Goal: Transaction & Acquisition: Purchase product/service

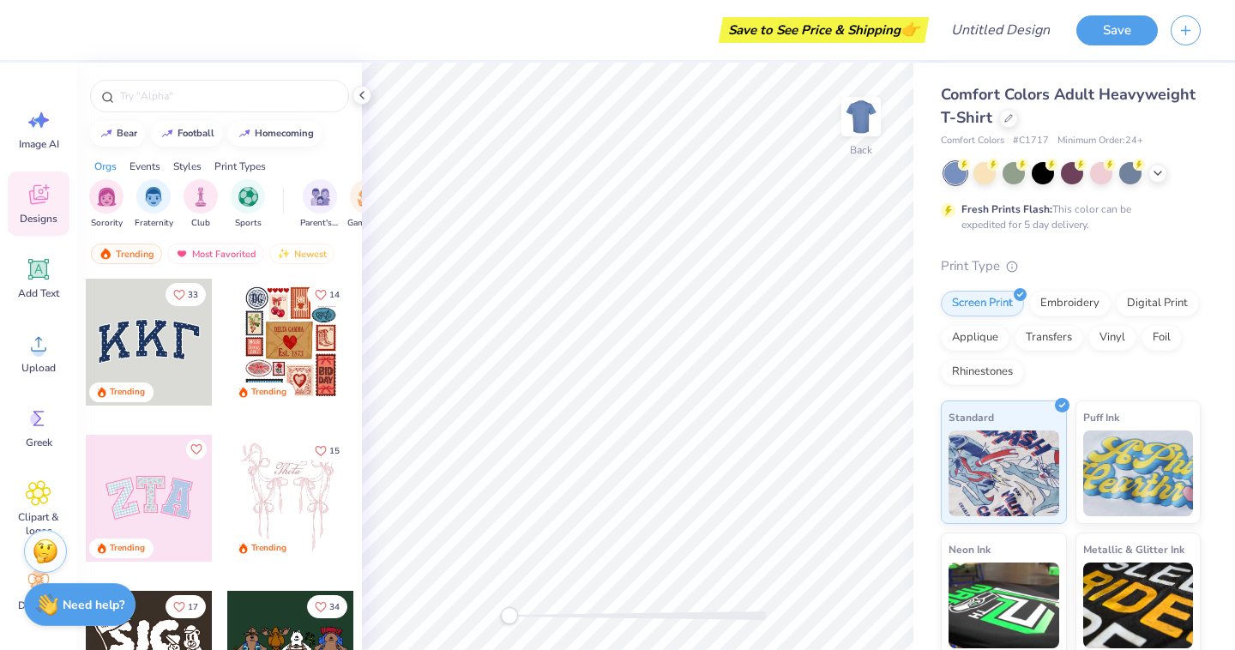
click at [1019, 112] on div "Comfort Colors Adult Heavyweight T-Shirt" at bounding box center [1071, 106] width 260 height 46
click at [1004, 114] on icon at bounding box center [1008, 116] width 9 height 9
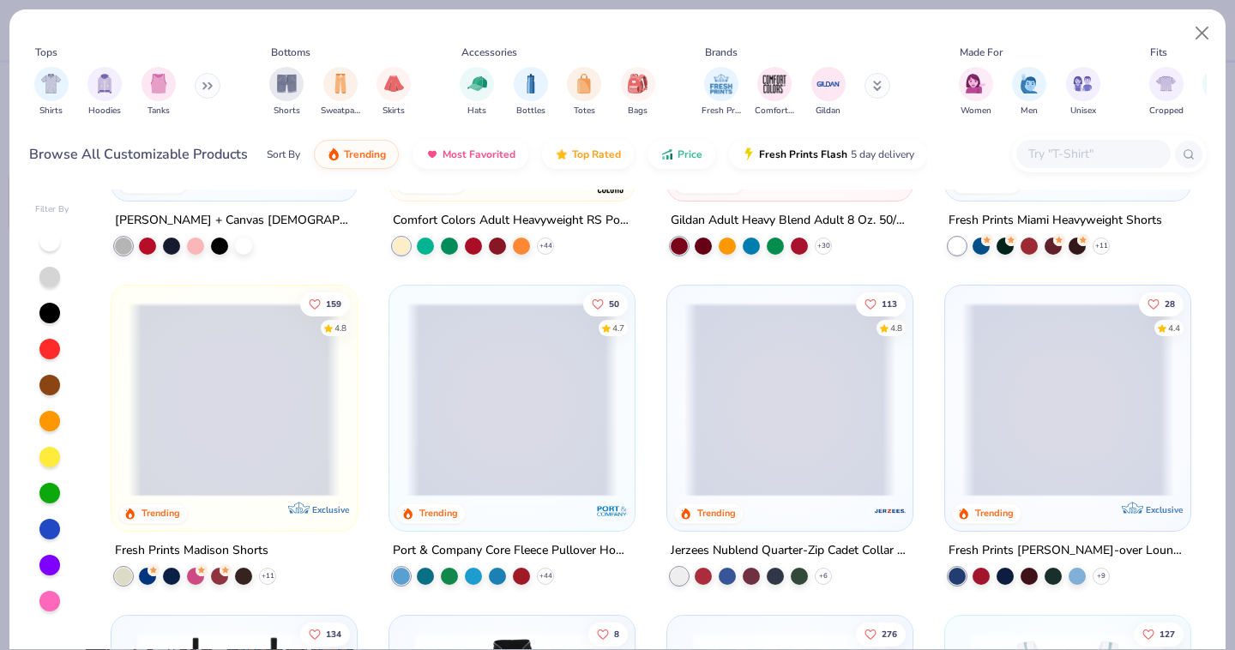
scroll to position [1254, 0]
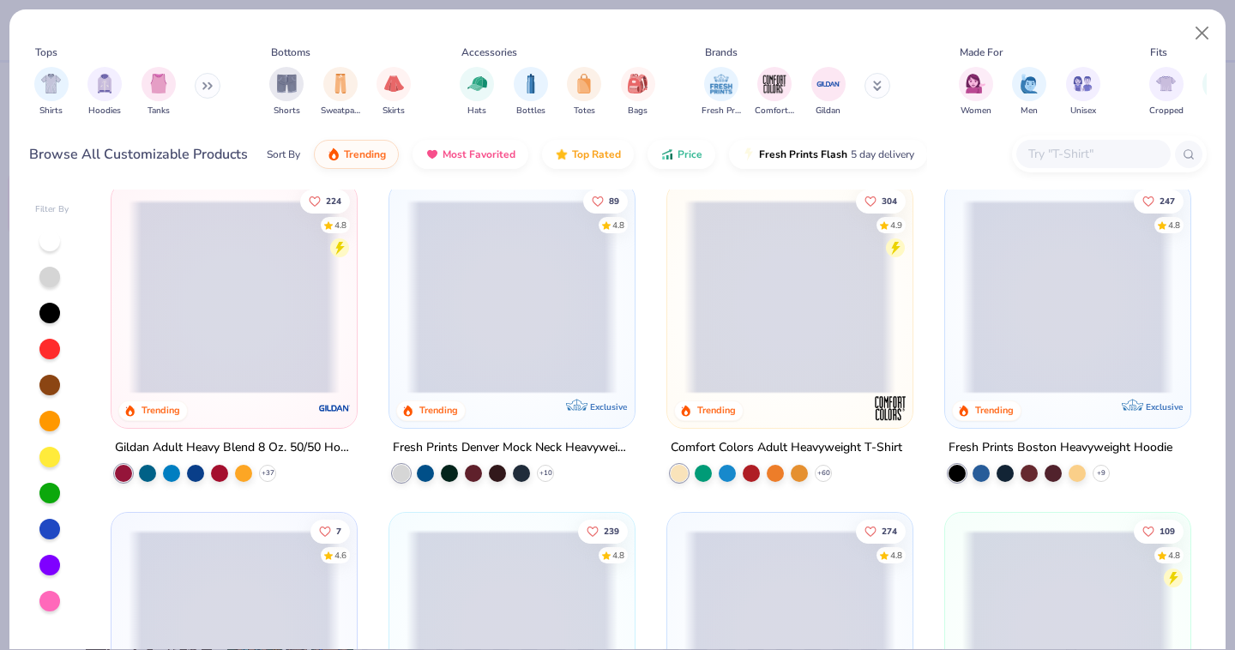
scroll to position [24, 0]
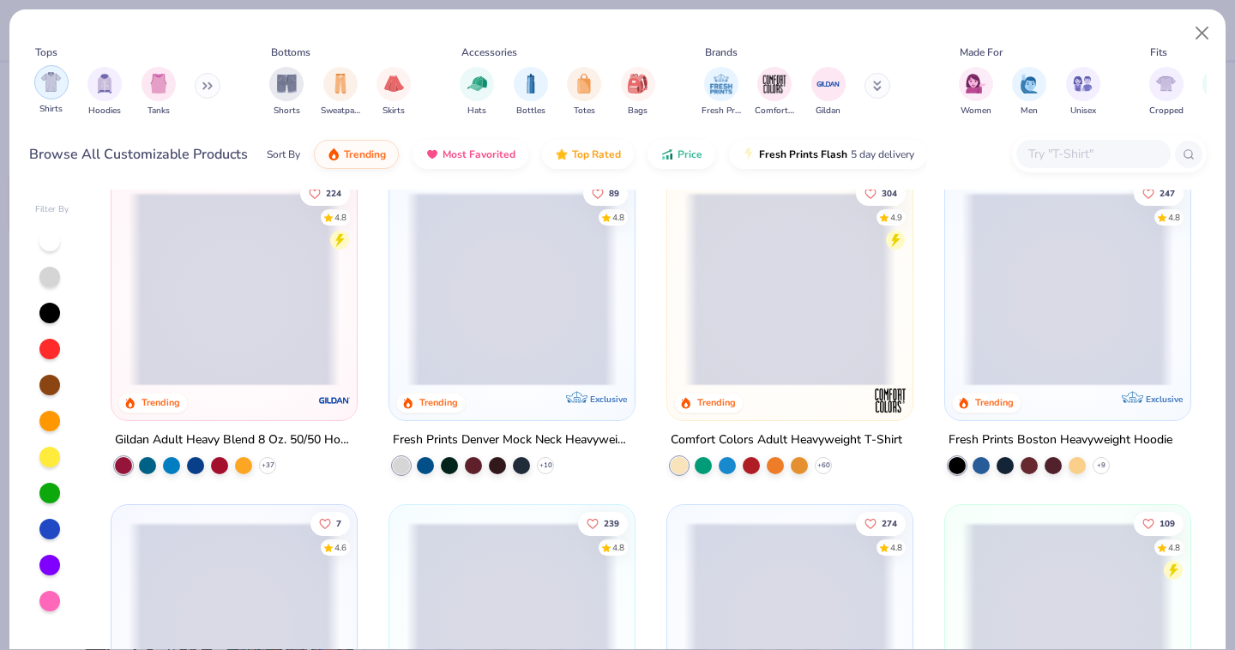
click at [52, 81] on img "filter for Shirts" at bounding box center [51, 82] width 20 height 20
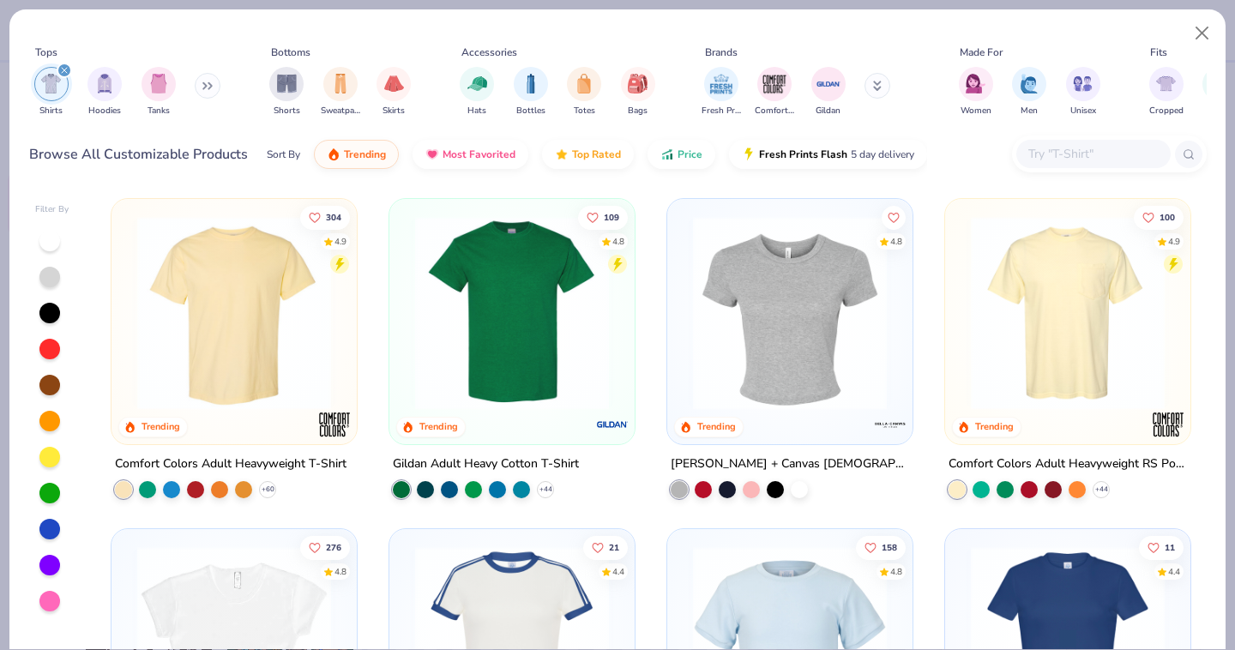
click at [63, 68] on icon "filter for Shirts" at bounding box center [64, 70] width 7 height 7
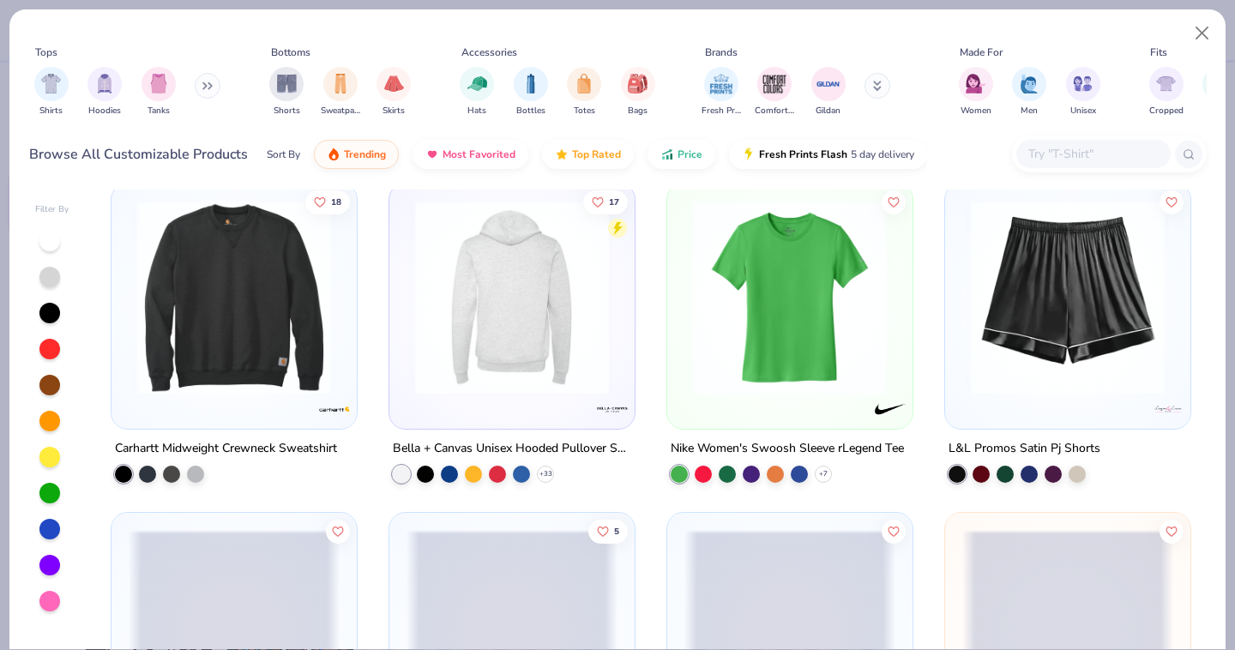
scroll to position [12880, 0]
